Goal: Information Seeking & Learning: Learn about a topic

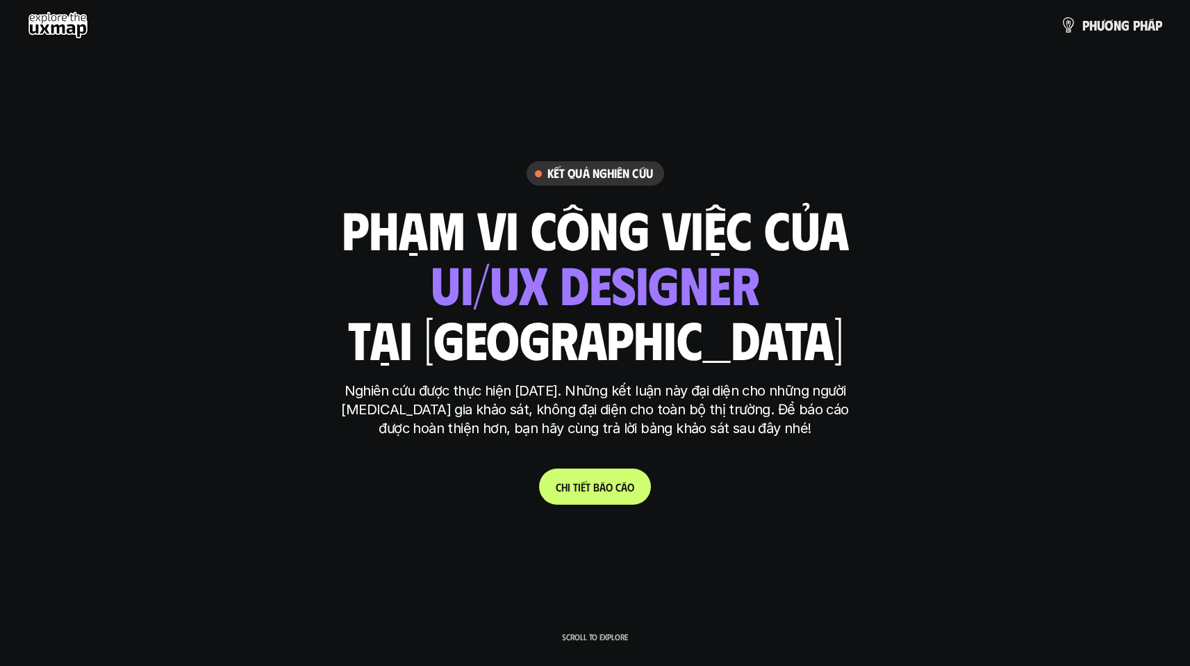
click at [604, 492] on p "C h i t i ế t b á o c á o" at bounding box center [595, 486] width 79 height 13
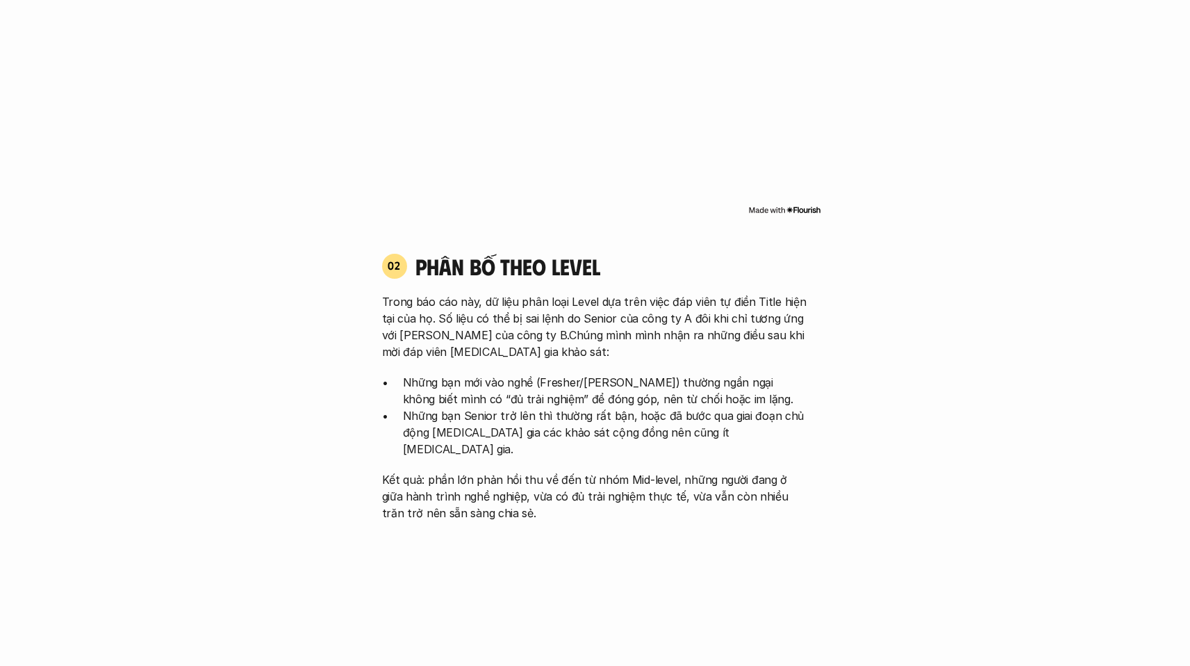
scroll to position [1331, 0]
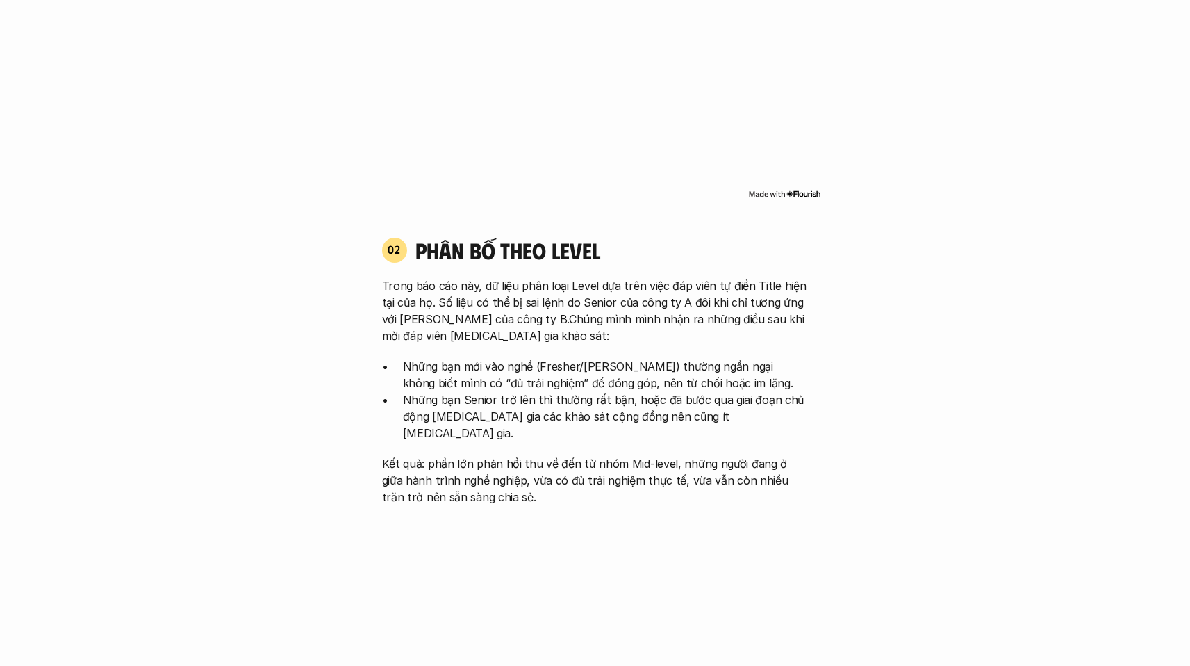
click at [486, 309] on p "Trong báo cáo này, dữ liệu phân loại Level dựa trên việc đáp viên tự điền Title…" at bounding box center [595, 310] width 427 height 67
click at [468, 358] on p "Những bạn mới vào nghề (Fresher/[PERSON_NAME]) thường ngần ngại không biết mình…" at bounding box center [606, 374] width 406 height 33
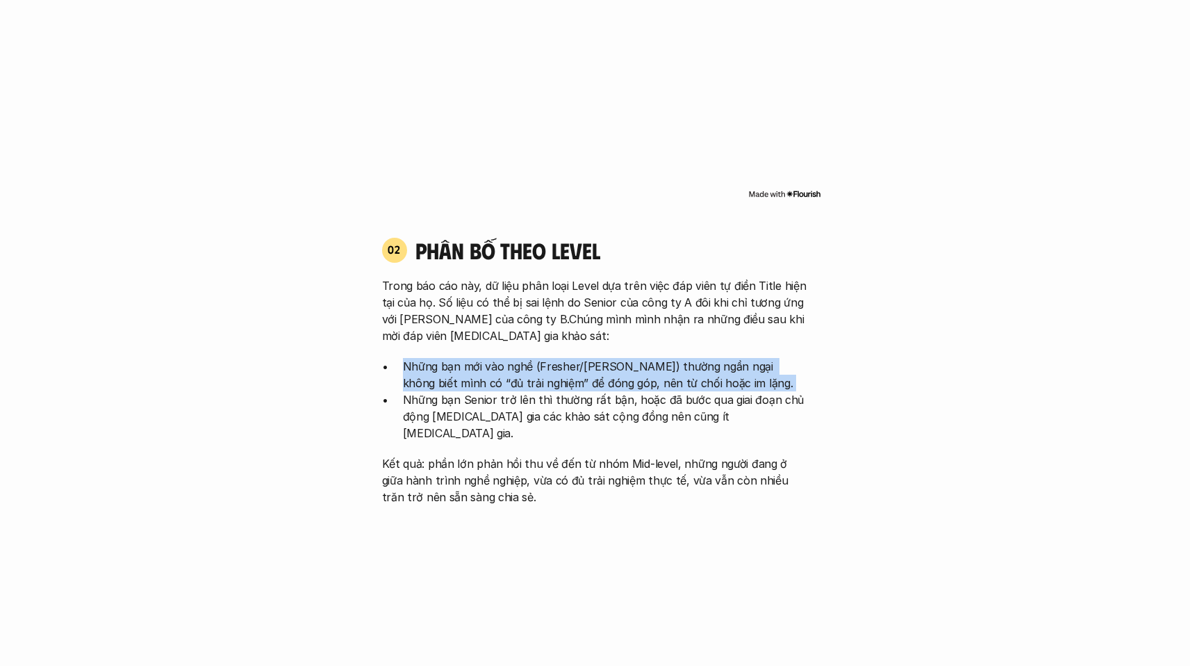
click at [468, 358] on p "Những bạn mới vào nghề (Fresher/[PERSON_NAME]) thường ngần ngại không biết mình…" at bounding box center [606, 374] width 406 height 33
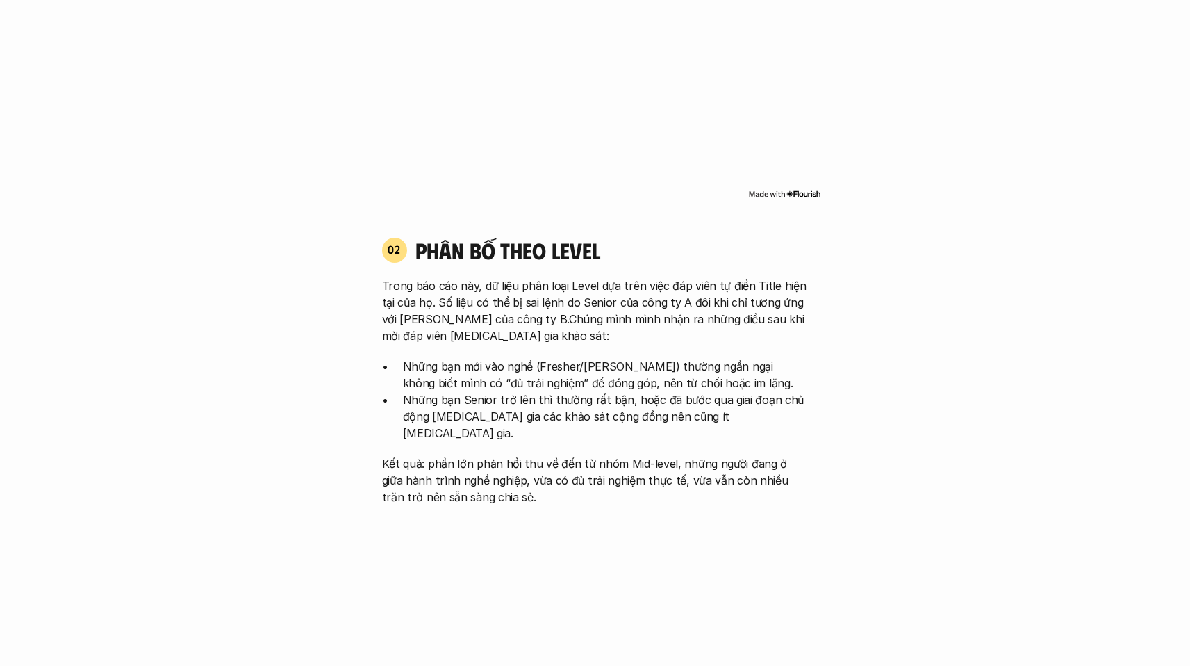
click at [587, 327] on div "Trong báo cáo này, dữ liệu phân loại Level dựa trên việc đáp viên tự điền Title…" at bounding box center [595, 391] width 427 height 228
click at [431, 393] on p "Những bạn Senior trở lên thì thường rất bận, hoặc đã bước qua giai đoạn chủ độn…" at bounding box center [606, 416] width 406 height 50
click at [431, 371] on p "Những bạn mới vào nghề (Fresher/[PERSON_NAME]) thường ngần ngại không biết mình…" at bounding box center [606, 374] width 406 height 33
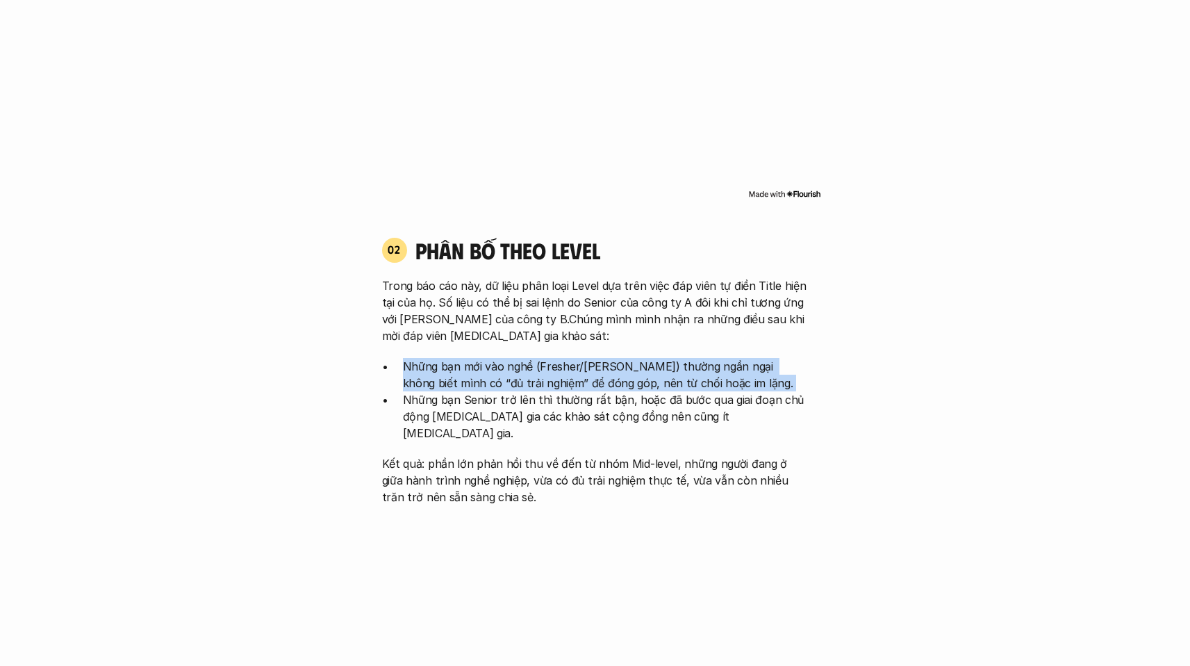
click at [431, 371] on p "Những bạn mới vào nghề (Fresher/[PERSON_NAME]) thường ngần ngại không biết mình…" at bounding box center [606, 374] width 406 height 33
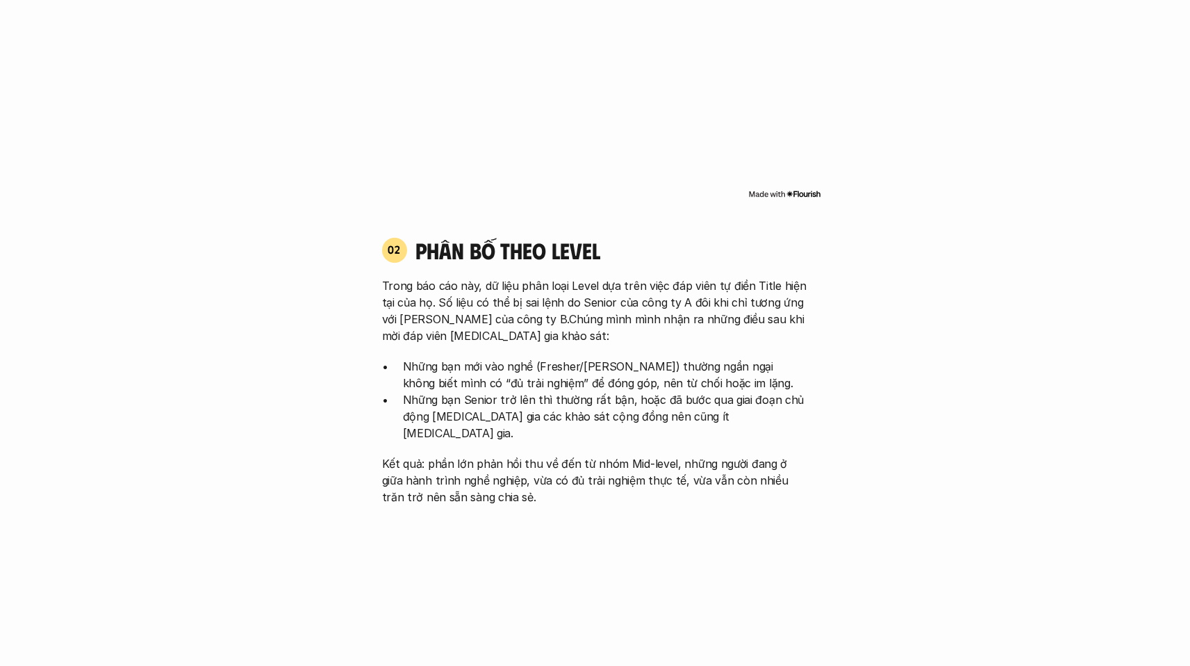
click at [411, 394] on p "Những bạn Senior trở lên thì thường rất bận, hoặc đã bước qua giai đoạn chủ độn…" at bounding box center [606, 416] width 406 height 50
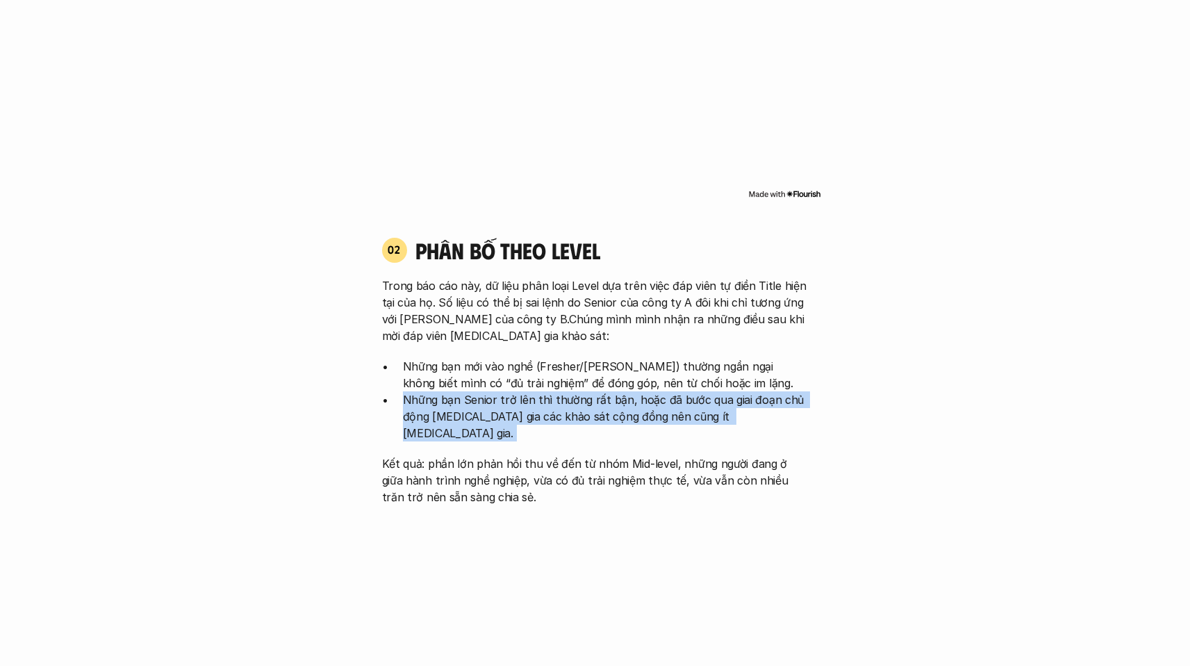
click at [411, 394] on p "Những bạn Senior trở lên thì thường rất bận, hoặc đã bước qua giai đoạn chủ độn…" at bounding box center [606, 416] width 406 height 50
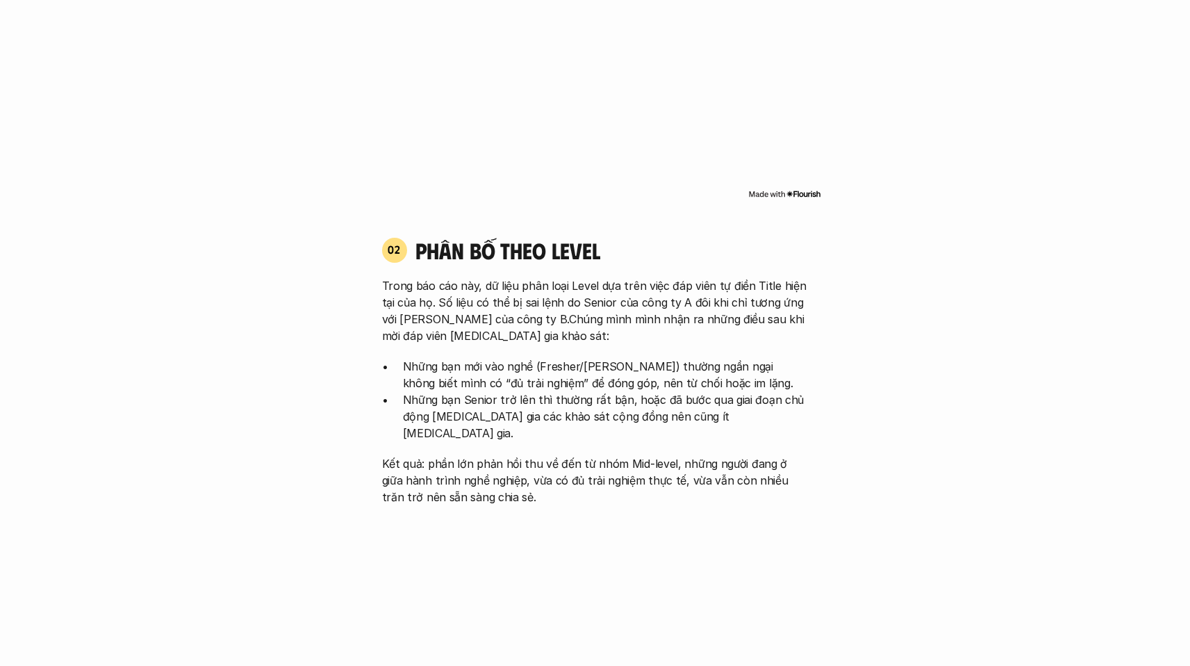
click at [491, 309] on p "Trong báo cáo này, dữ liệu phân loại Level dựa trên việc đáp viên tự điền Title…" at bounding box center [595, 310] width 427 height 67
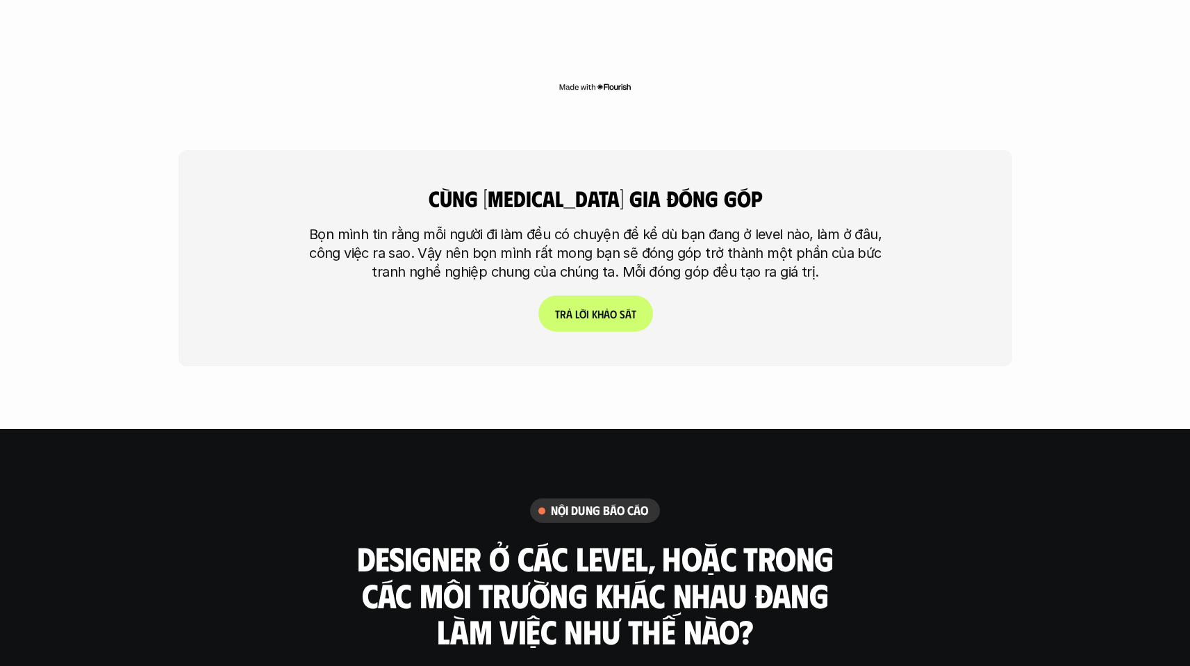
scroll to position [3453, 0]
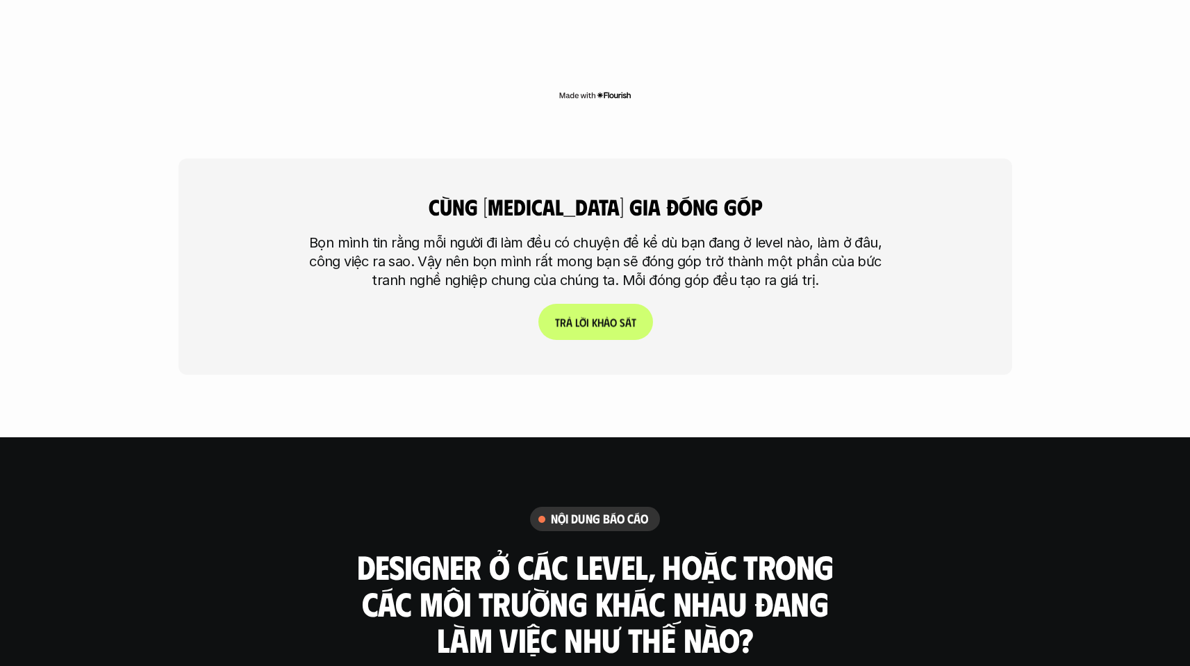
click at [581, 315] on p "T r ả l ờ i k h ả o s á t" at bounding box center [594, 321] width 81 height 13
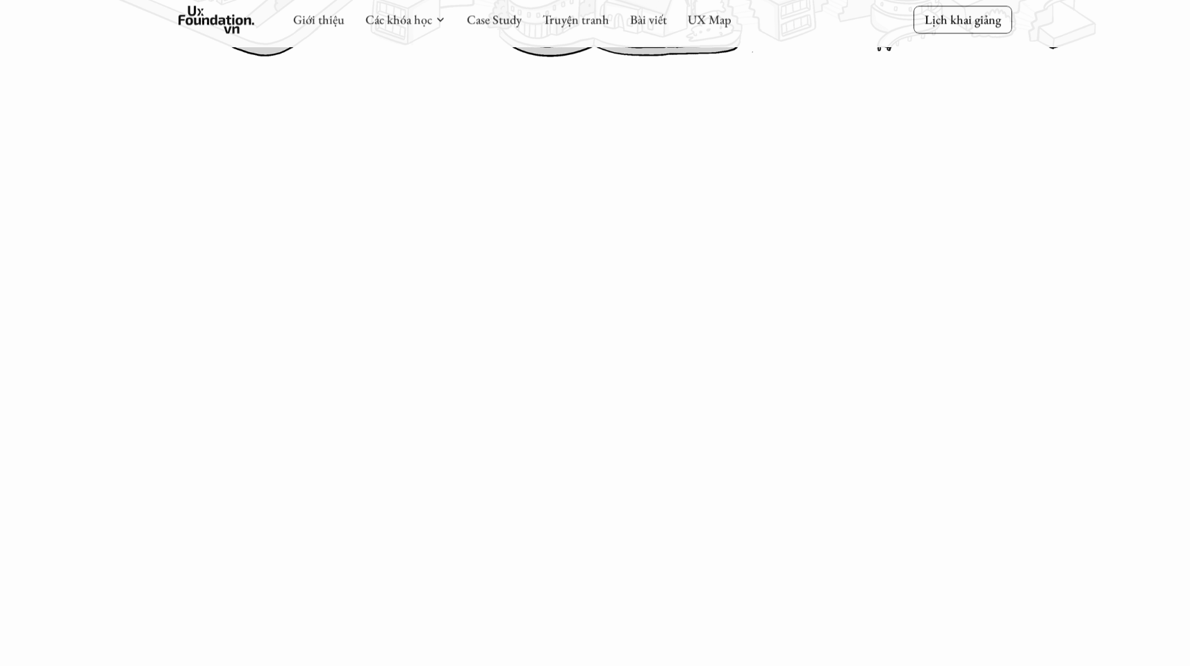
scroll to position [805, 0]
